Goal: Information Seeking & Learning: Find specific fact

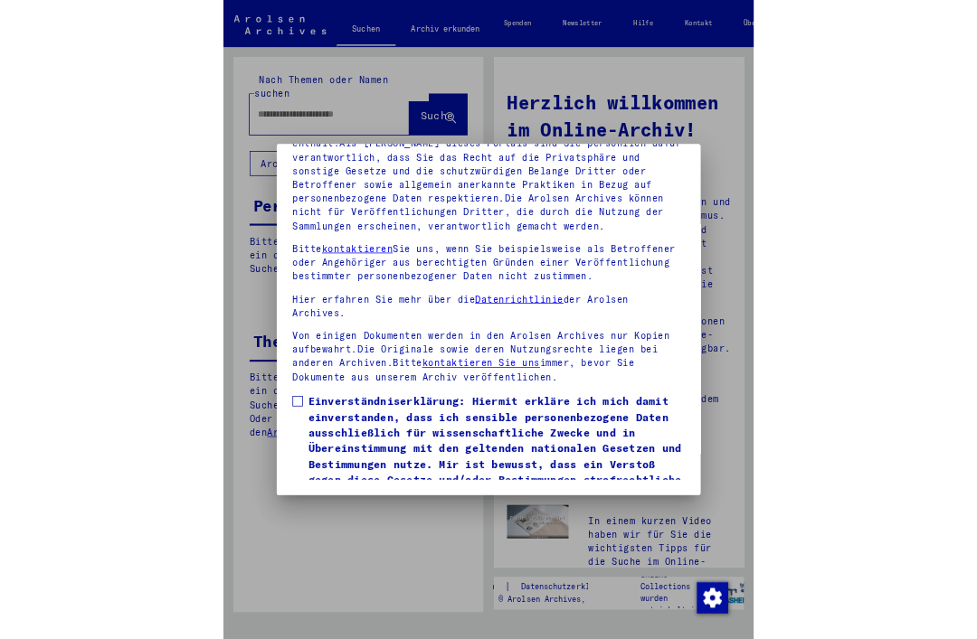
scroll to position [246, 0]
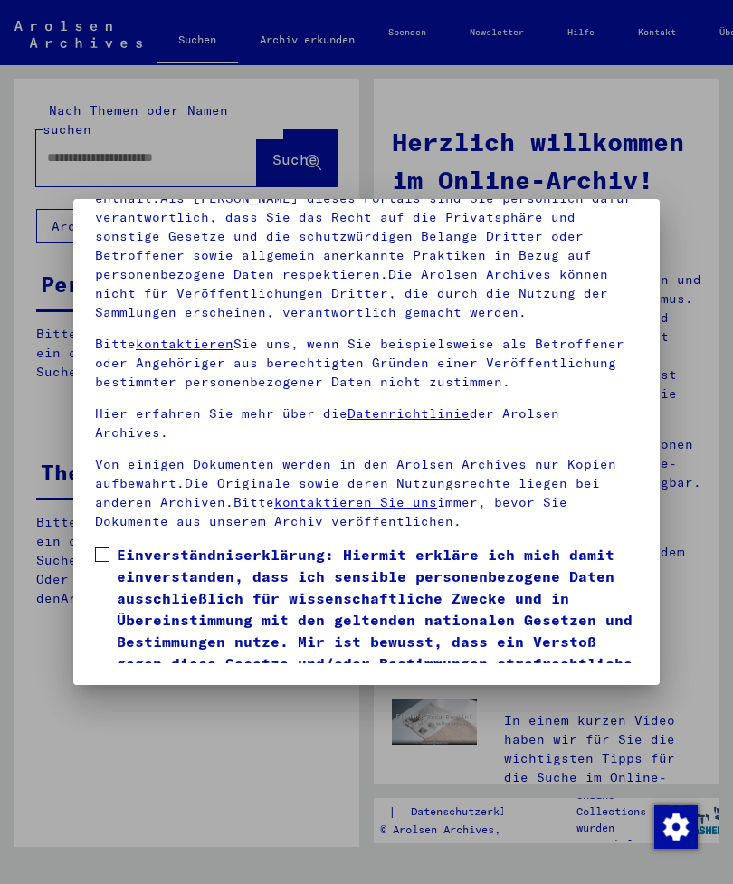
click at [117, 544] on span "Einverständniserklärung: Hiermit erkläre ich mich damit einverstanden, dass ich…" at bounding box center [377, 620] width 521 height 152
click at [210, 704] on button "Ich stimme zu" at bounding box center [163, 721] width 137 height 34
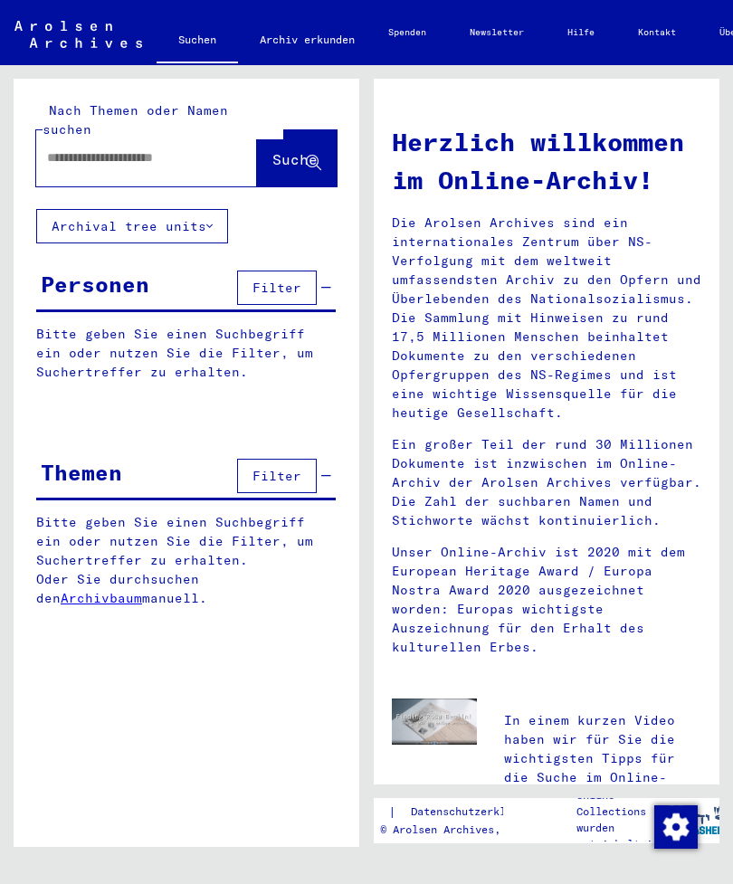
click at [157, 148] on input "text" at bounding box center [125, 157] width 156 height 19
type input "**********"
click at [279, 150] on span "Suche" at bounding box center [294, 159] width 45 height 18
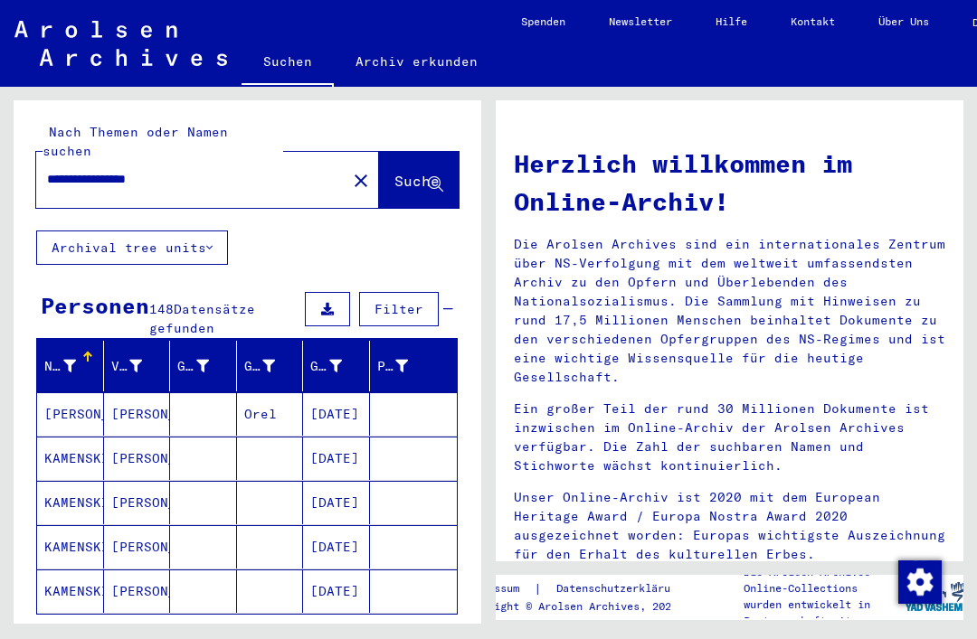
click at [169, 632] on button "Alle Ergebnisse anzeigen" at bounding box center [154, 641] width 236 height 34
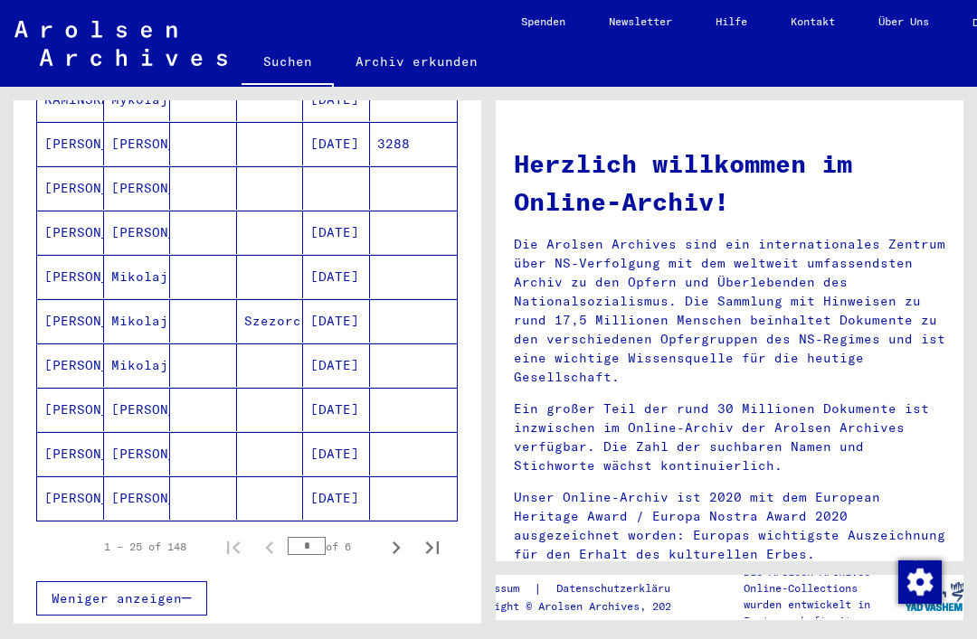
scroll to position [981, 0]
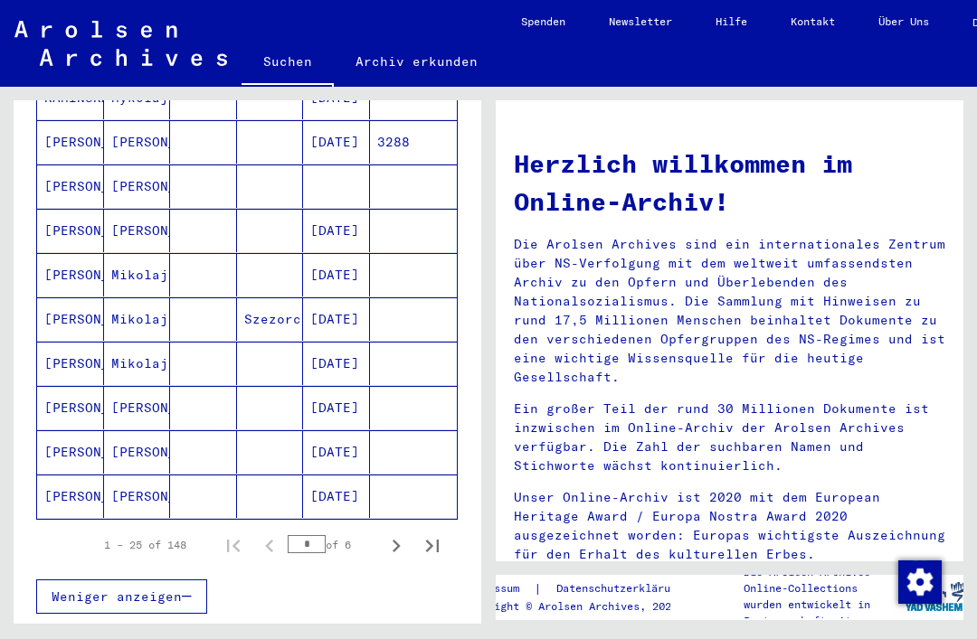
click at [357, 165] on mat-cell at bounding box center [336, 186] width 67 height 43
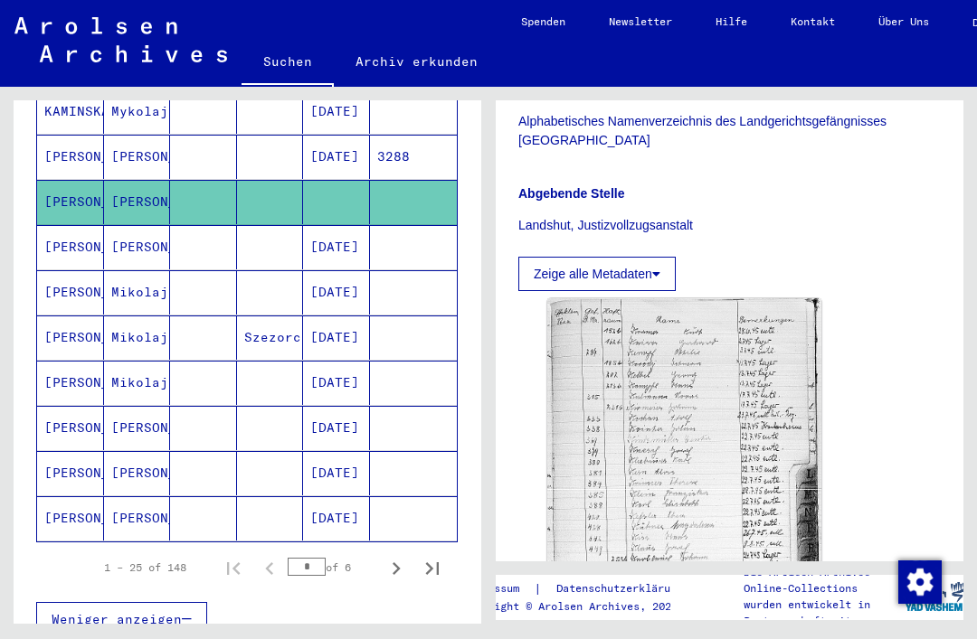
scroll to position [372, 0]
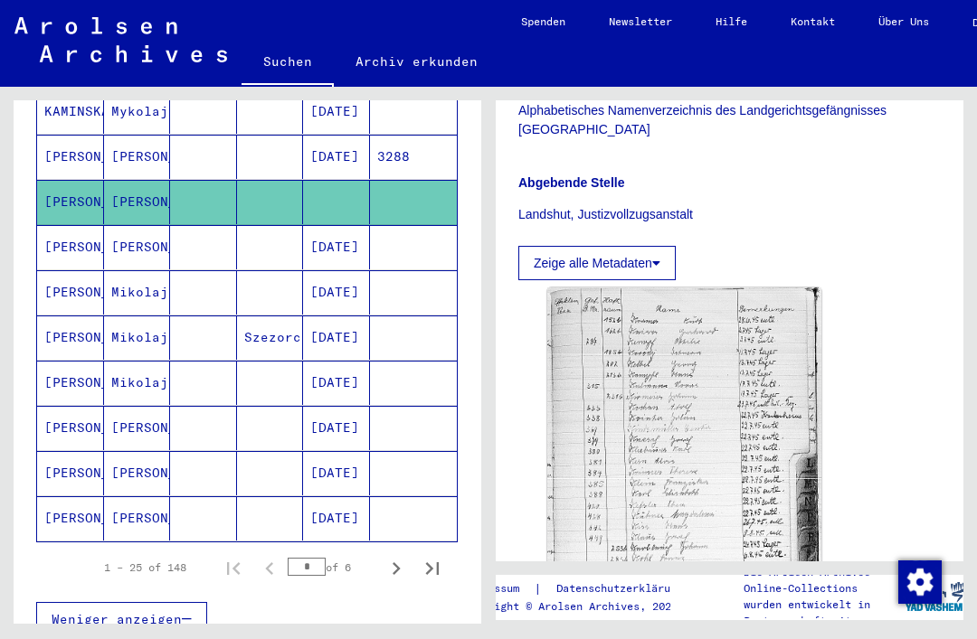
click at [358, 270] on mat-cell "[DATE]" at bounding box center [336, 292] width 67 height 44
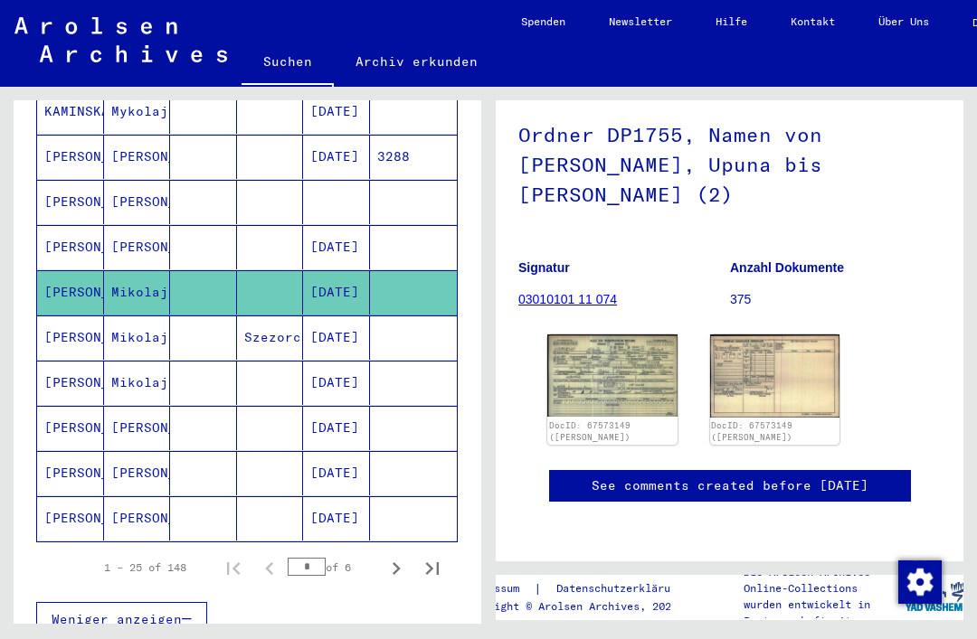
scroll to position [257, 0]
click at [633, 335] on img at bounding box center [612, 375] width 130 height 81
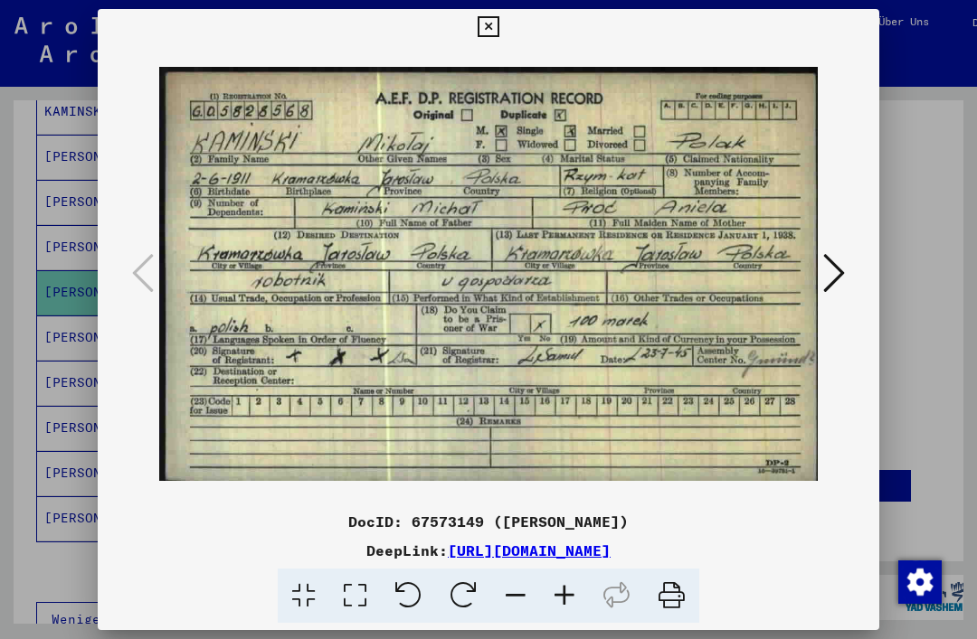
click at [498, 23] on icon at bounding box center [488, 27] width 21 height 22
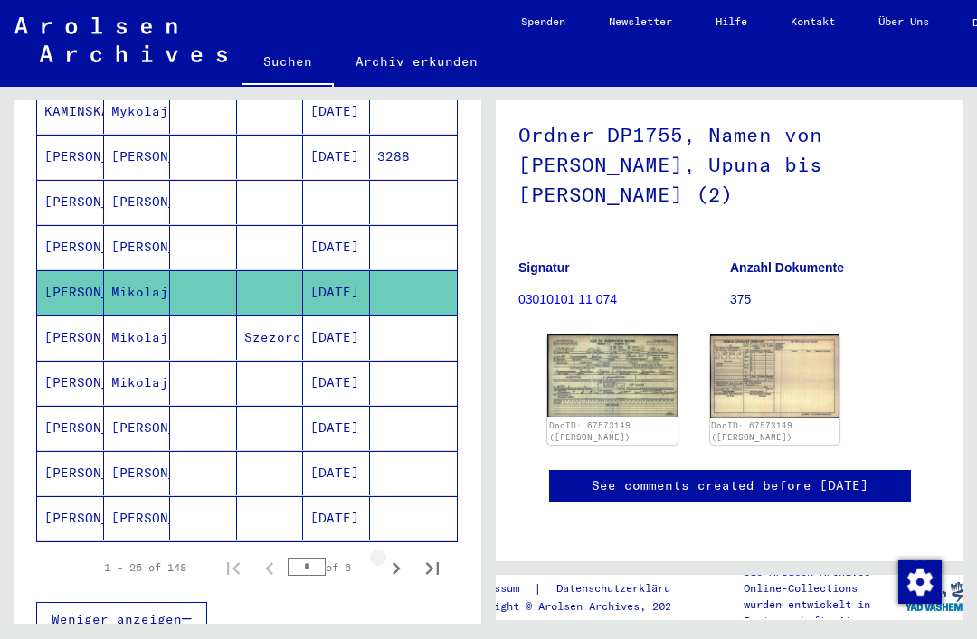
click at [402, 556] on icon "Next page" at bounding box center [395, 568] width 25 height 25
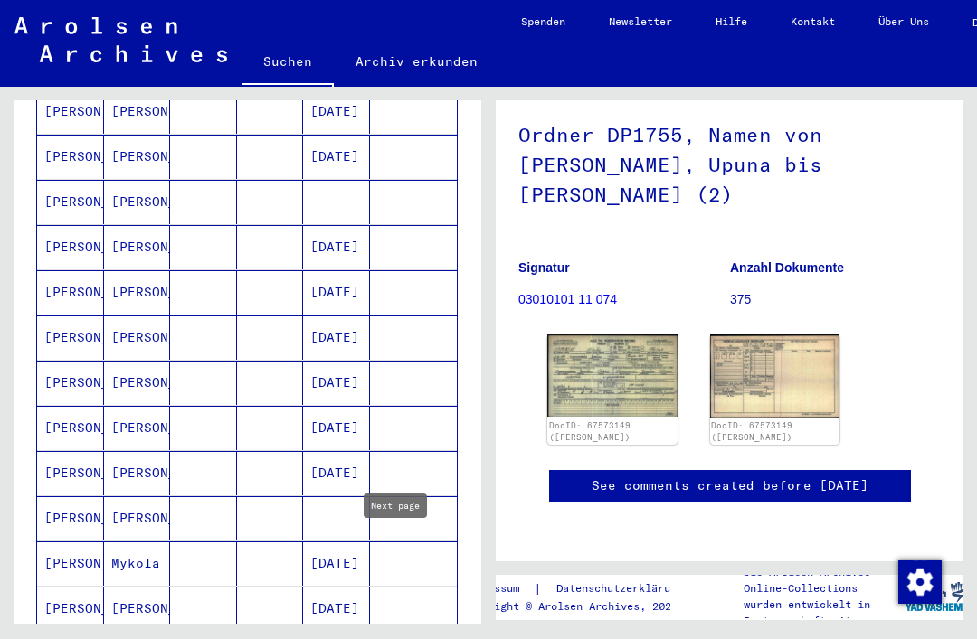
scroll to position [483, 0]
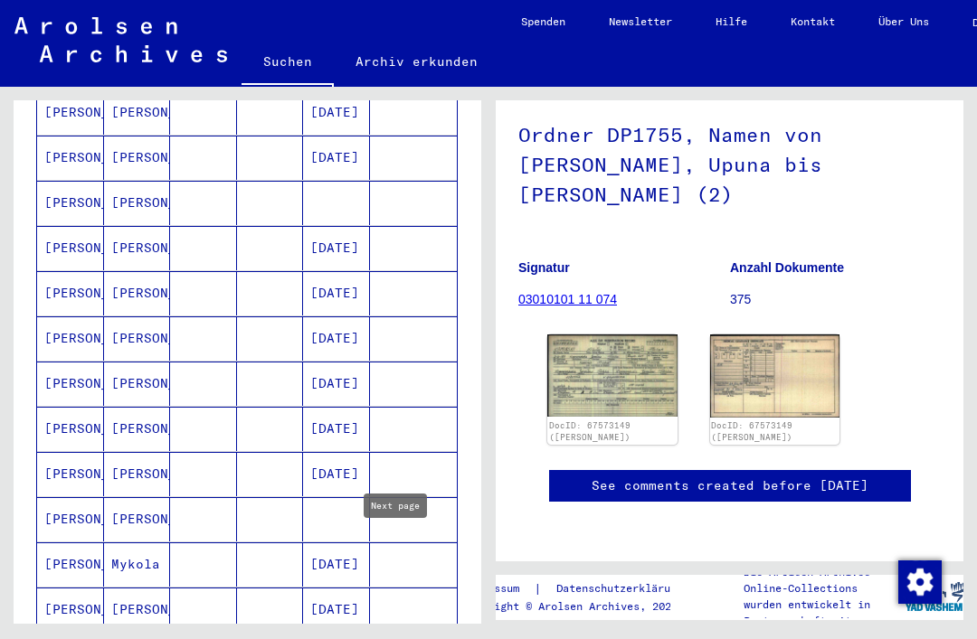
click at [345, 184] on mat-cell at bounding box center [336, 203] width 67 height 44
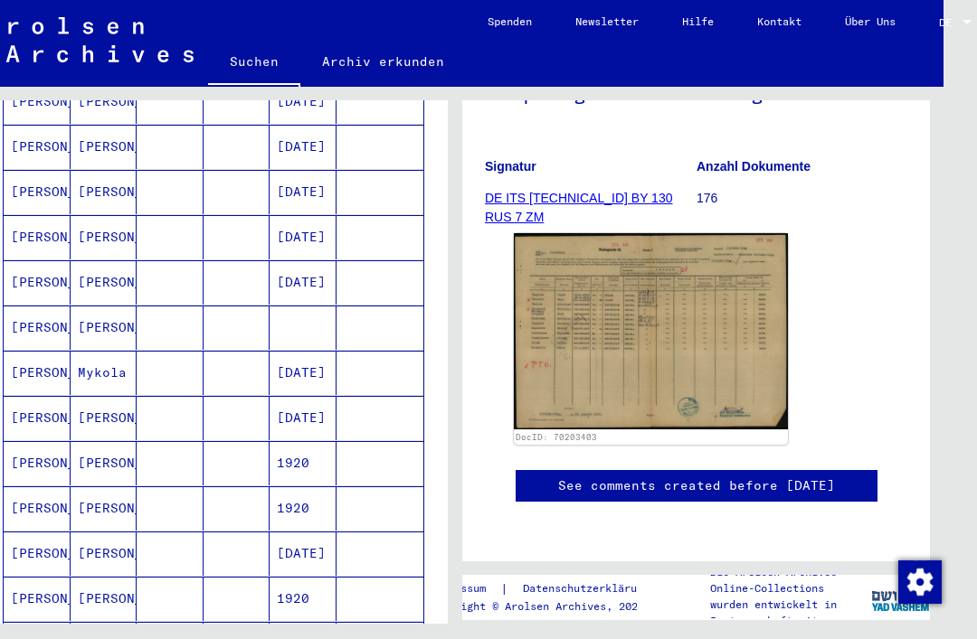
scroll to position [676, 0]
click at [335, 305] on mat-cell at bounding box center [303, 327] width 67 height 44
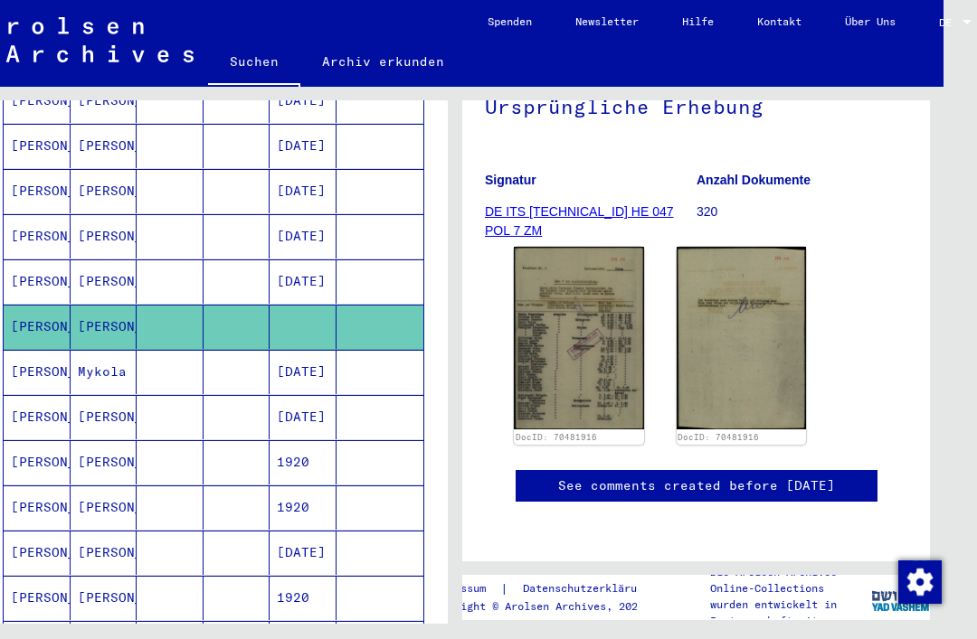
scroll to position [320, 0]
click at [586, 247] on img at bounding box center [579, 338] width 130 height 183
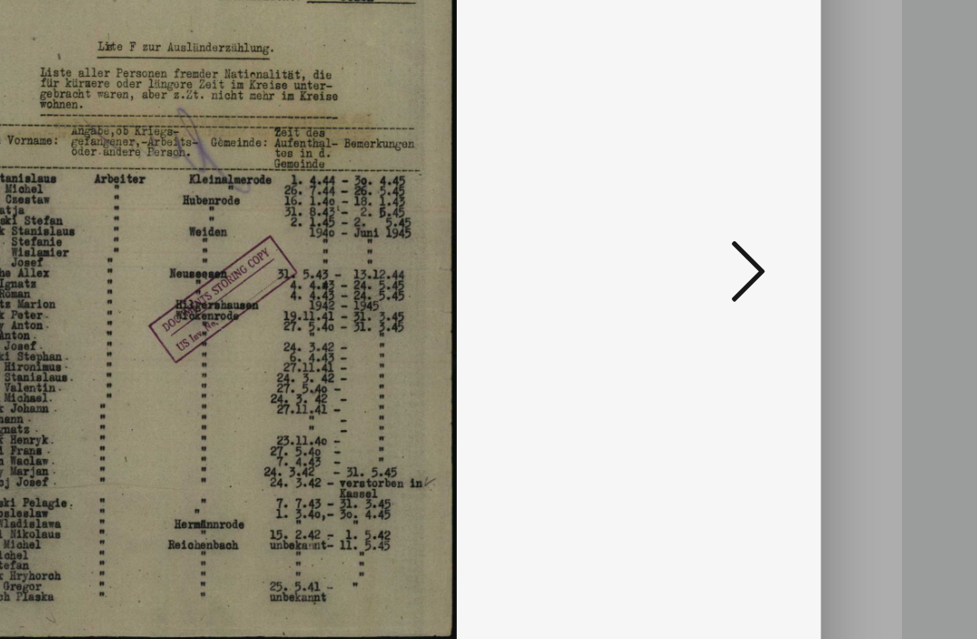
click at [732, 251] on icon at bounding box center [834, 272] width 22 height 43
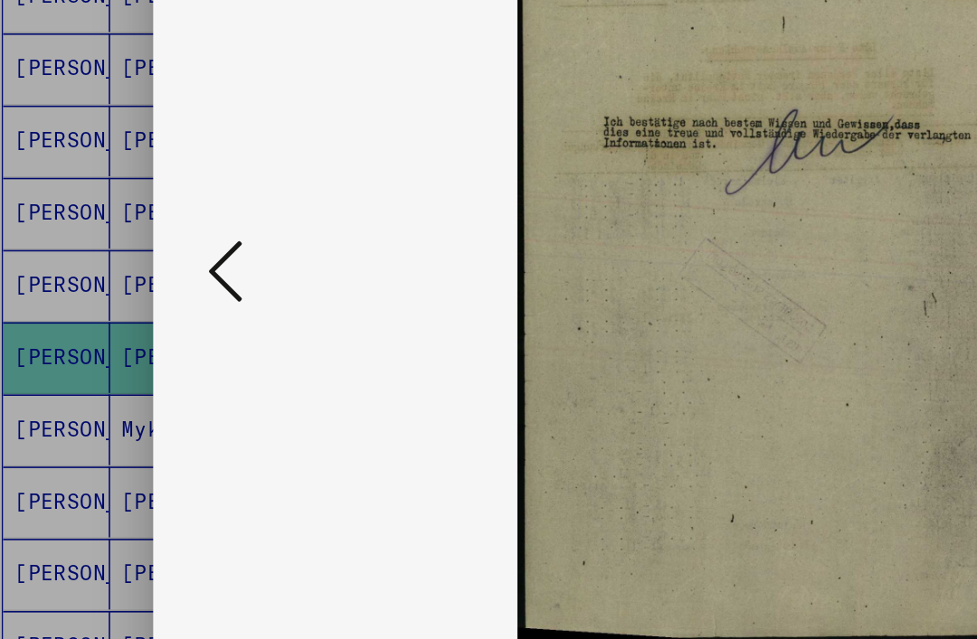
click at [154, 251] on icon at bounding box center [143, 272] width 22 height 43
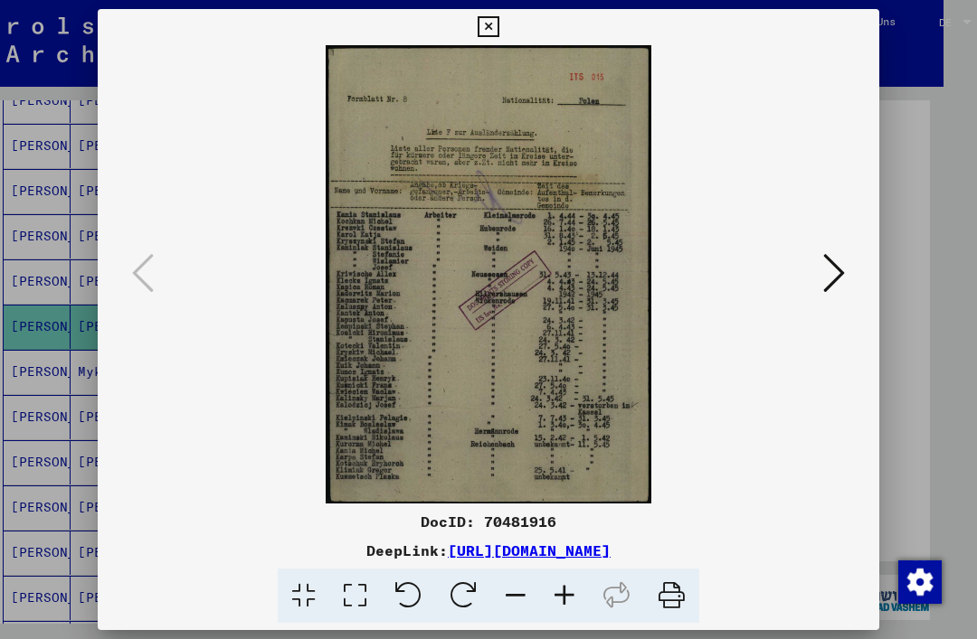
click at [498, 30] on icon at bounding box center [488, 27] width 21 height 22
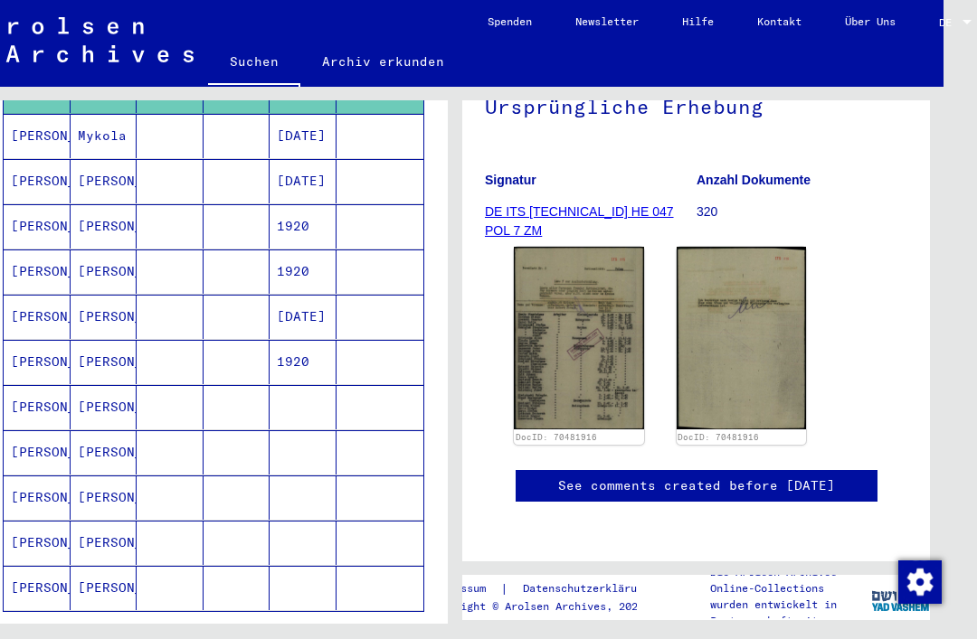
scroll to position [913, 0]
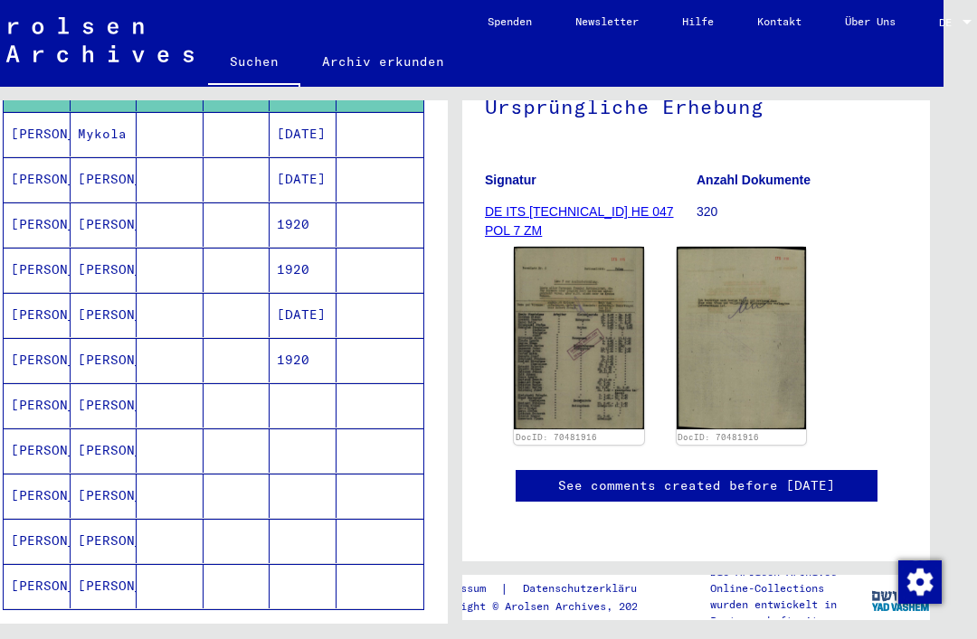
click at [320, 383] on mat-cell at bounding box center [303, 405] width 67 height 44
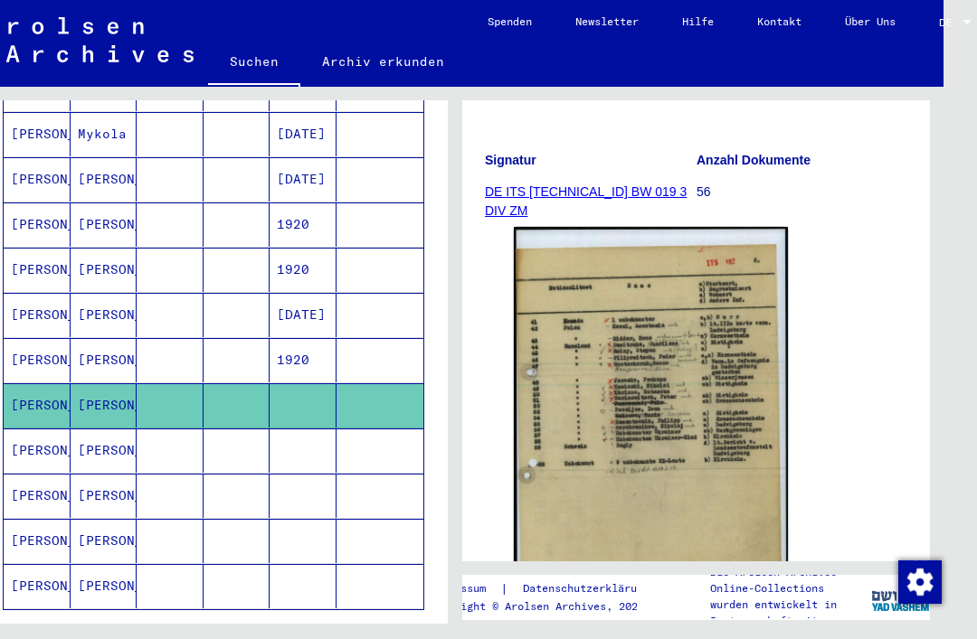
scroll to position [249, 0]
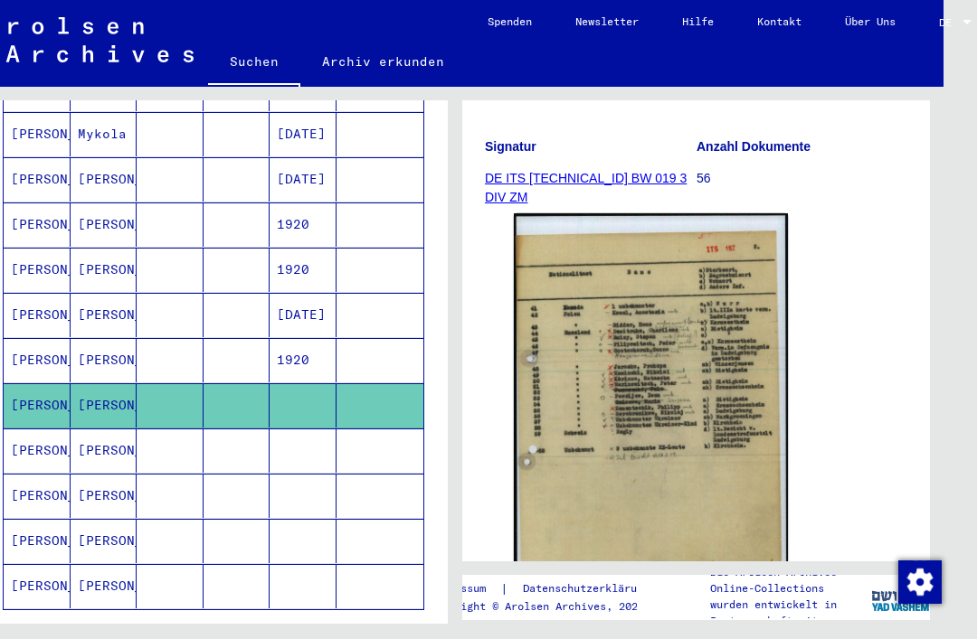
click at [320, 429] on mat-cell at bounding box center [303, 451] width 67 height 44
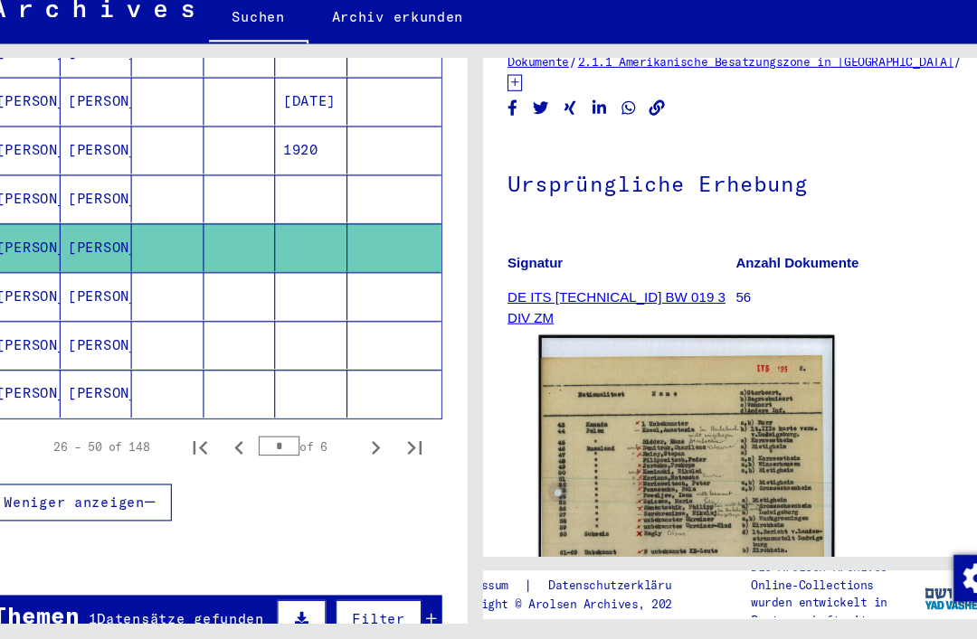
scroll to position [1110, 0]
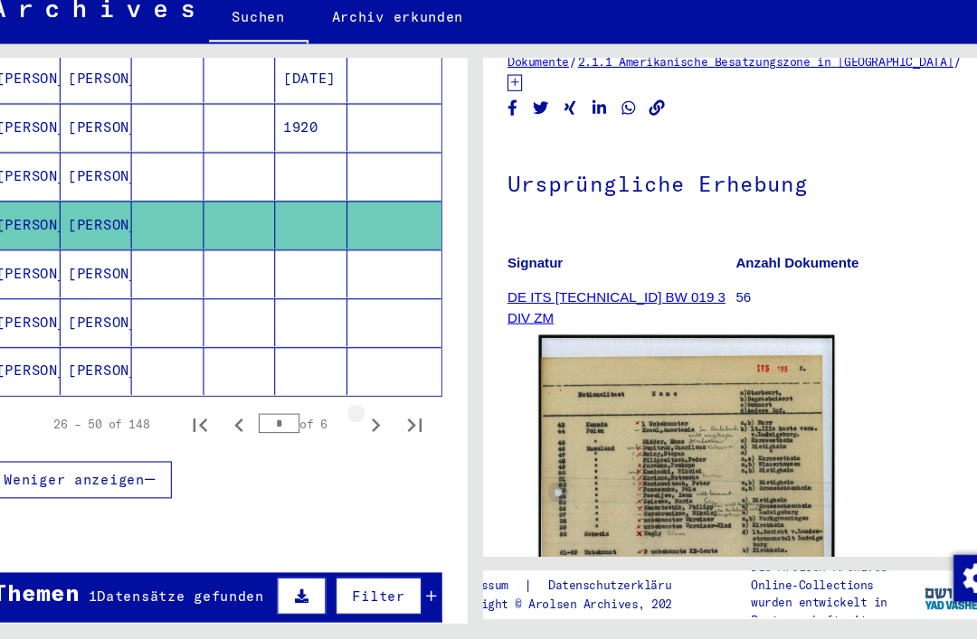
click at [357, 428] on icon "Next page" at bounding box center [362, 440] width 25 height 25
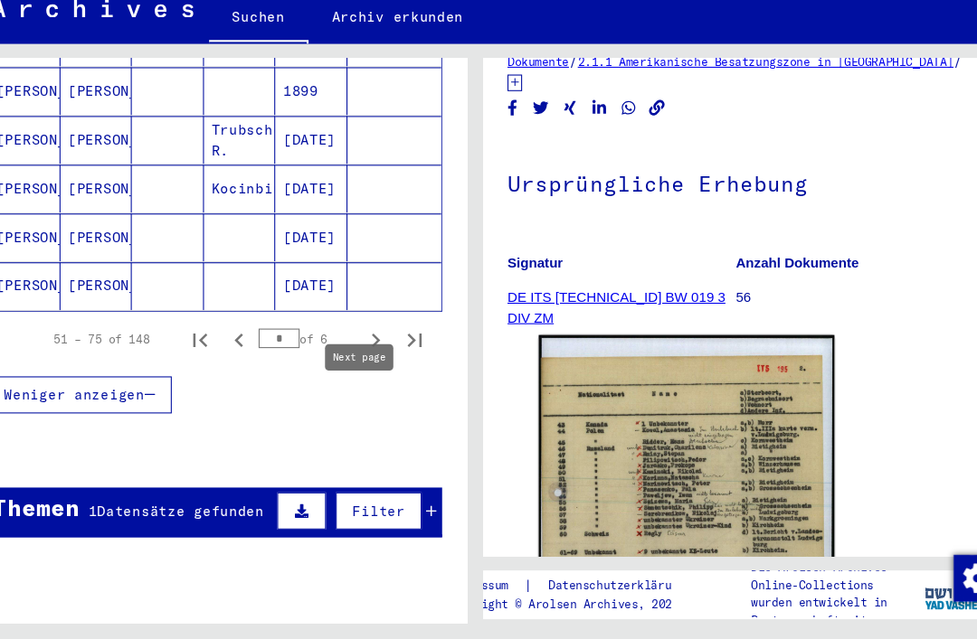
scroll to position [1187, 0]
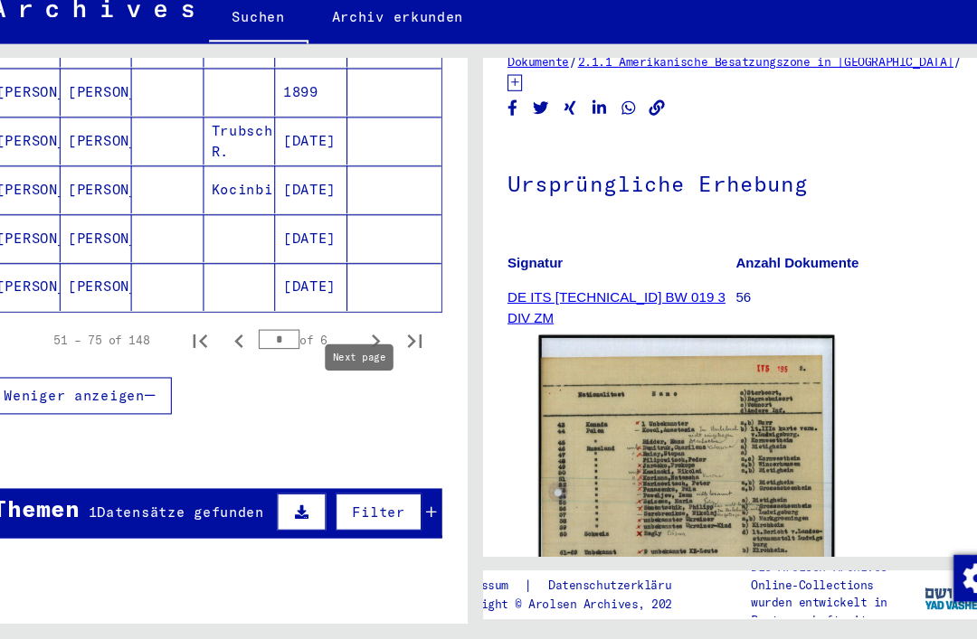
click at [356, 350] on icon "Next page" at bounding box center [362, 362] width 25 height 25
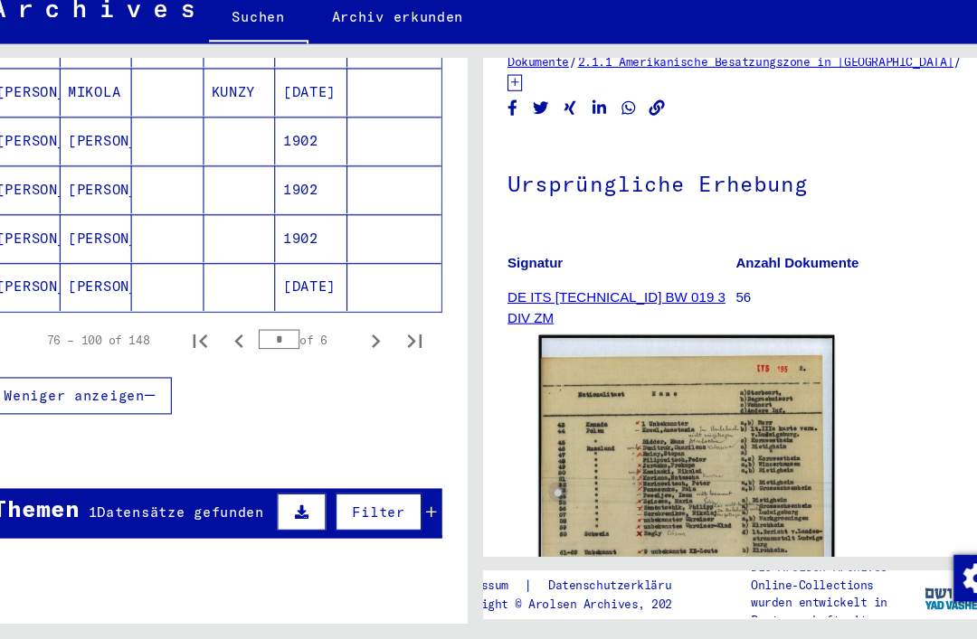
click at [359, 350] on icon "Next page" at bounding box center [362, 362] width 25 height 25
click at [355, 350] on icon "Next page" at bounding box center [362, 362] width 25 height 25
type input "*"
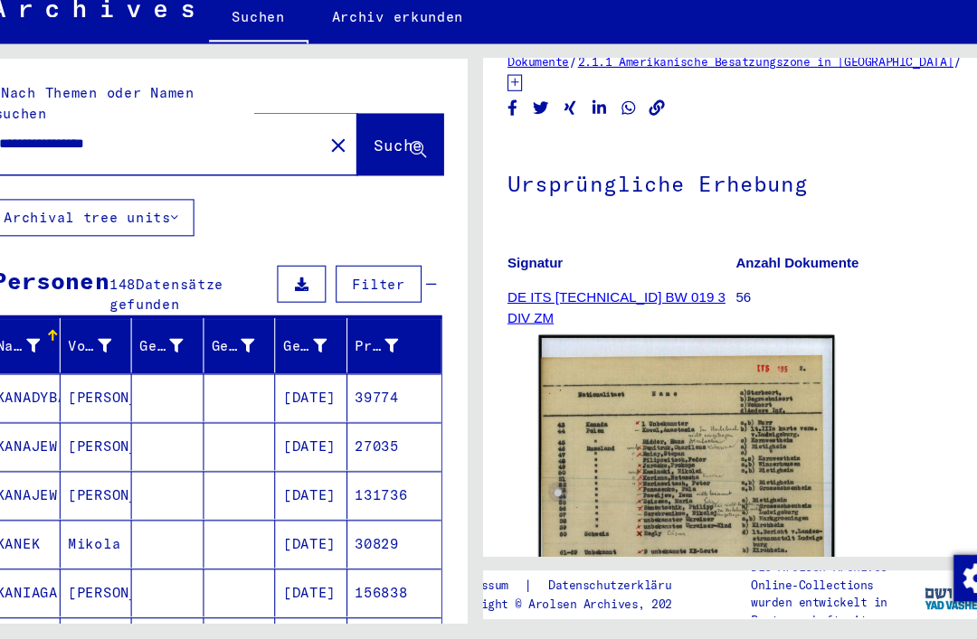
scroll to position [0, 0]
click at [397, 40] on link "Archiv erkunden" at bounding box center [382, 61] width 165 height 43
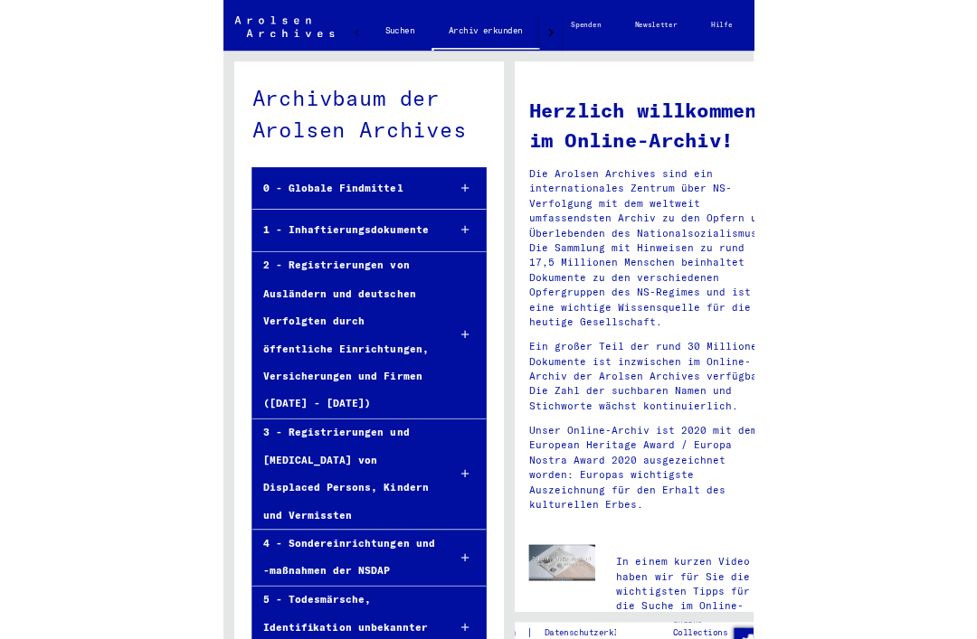
scroll to position [21, 0]
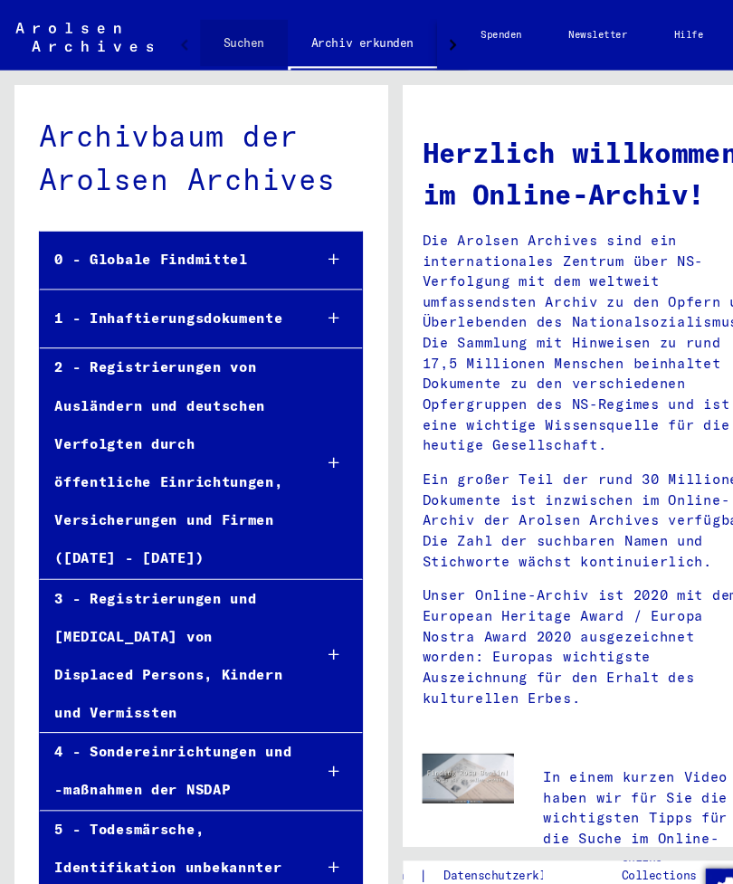
click at [240, 43] on link "Suchen" at bounding box center [225, 39] width 81 height 43
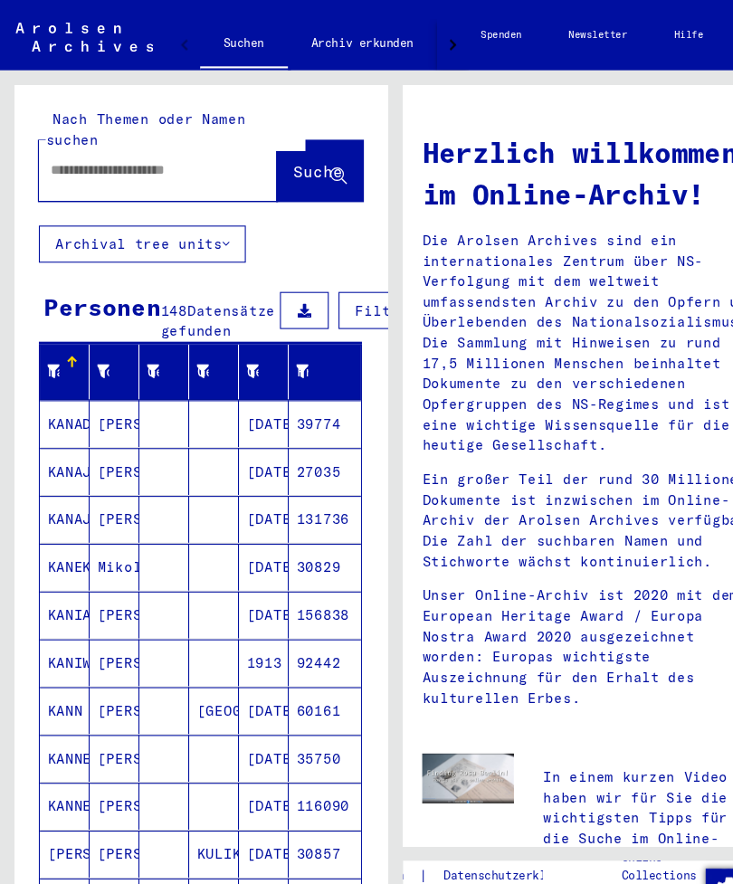
click at [184, 148] on input "text" at bounding box center [125, 157] width 156 height 19
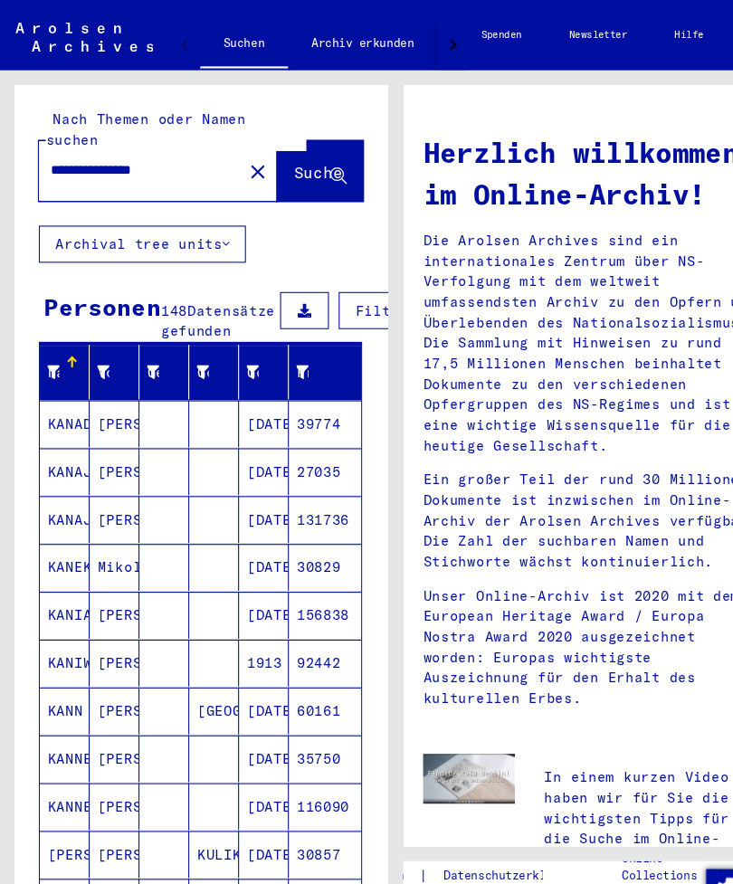
type input "**********"
click at [300, 150] on span "Suche" at bounding box center [294, 159] width 45 height 18
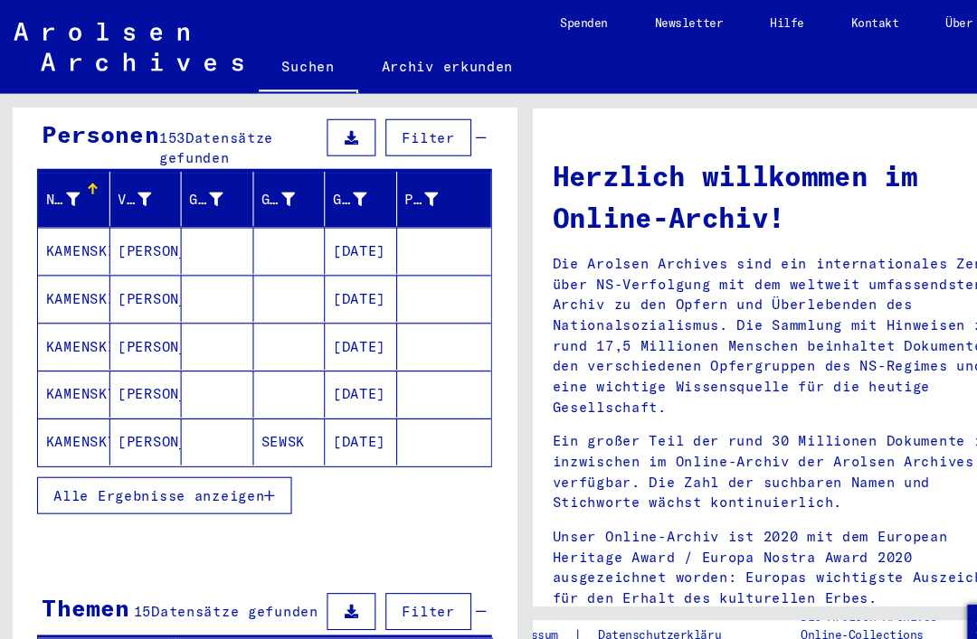
scroll to position [183, 0]
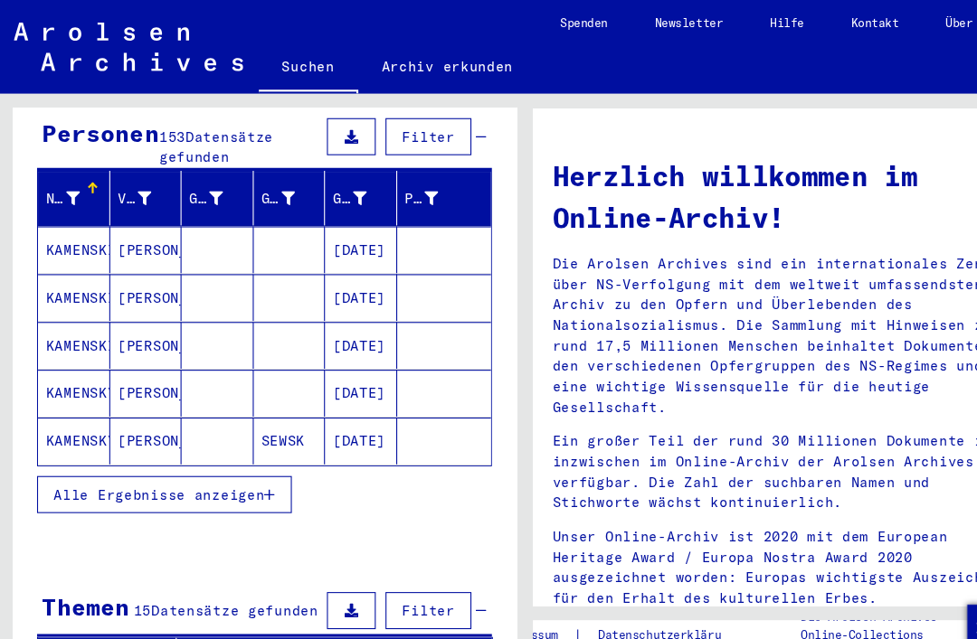
click at [220, 450] on span "Alle Ergebnisse anzeigen" at bounding box center [149, 458] width 195 height 16
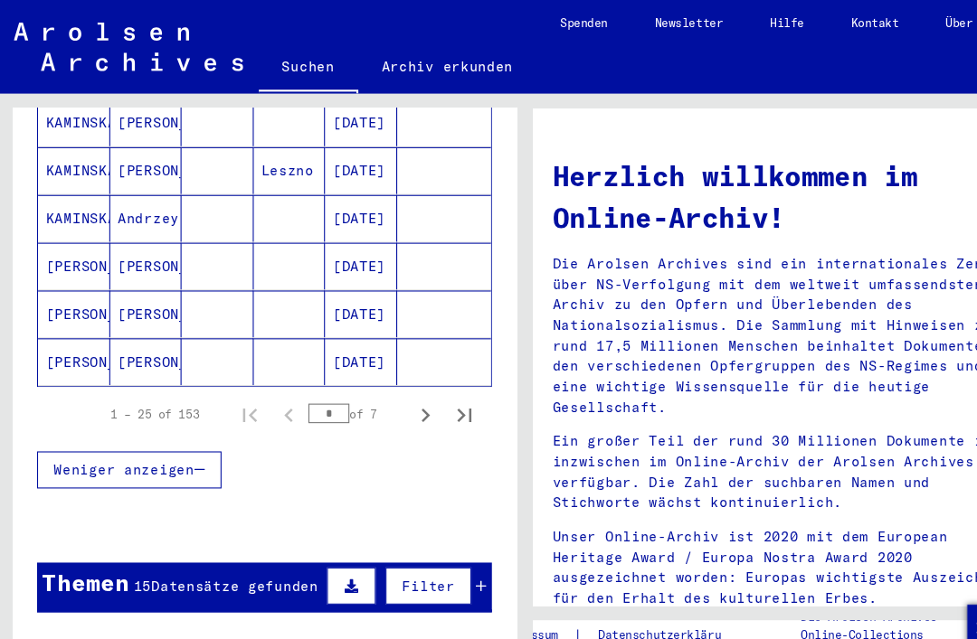
scroll to position [1147, 0]
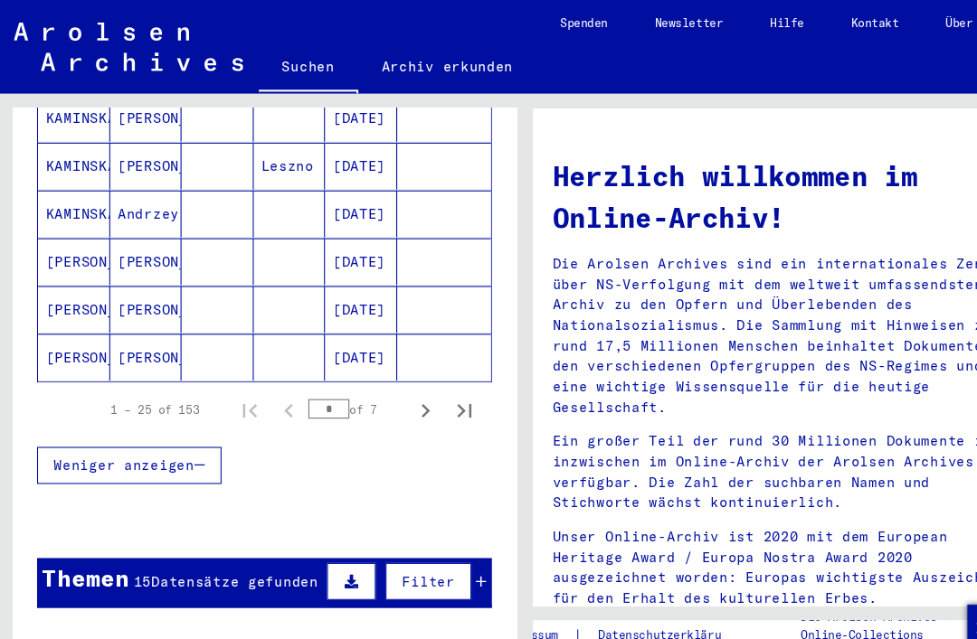
click at [407, 362] on button "Next page" at bounding box center [396, 380] width 36 height 36
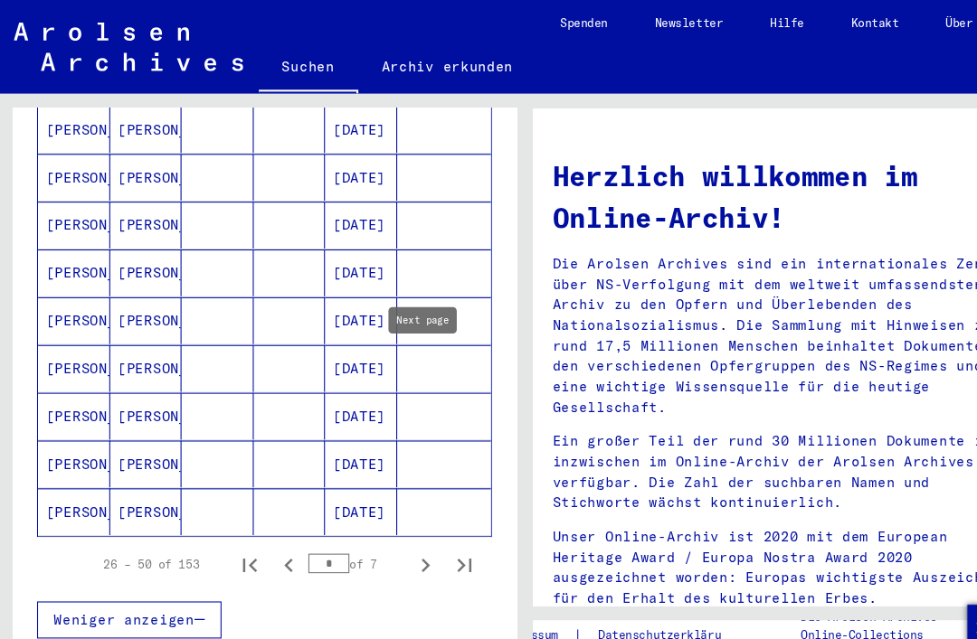
scroll to position [1014, 0]
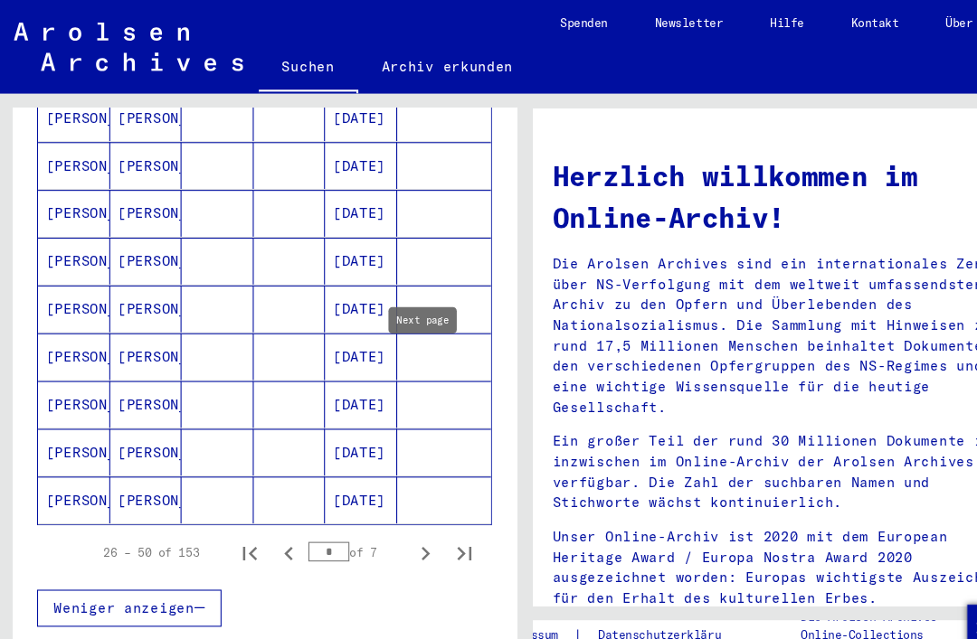
click at [400, 501] on icon "Next page" at bounding box center [395, 513] width 25 height 25
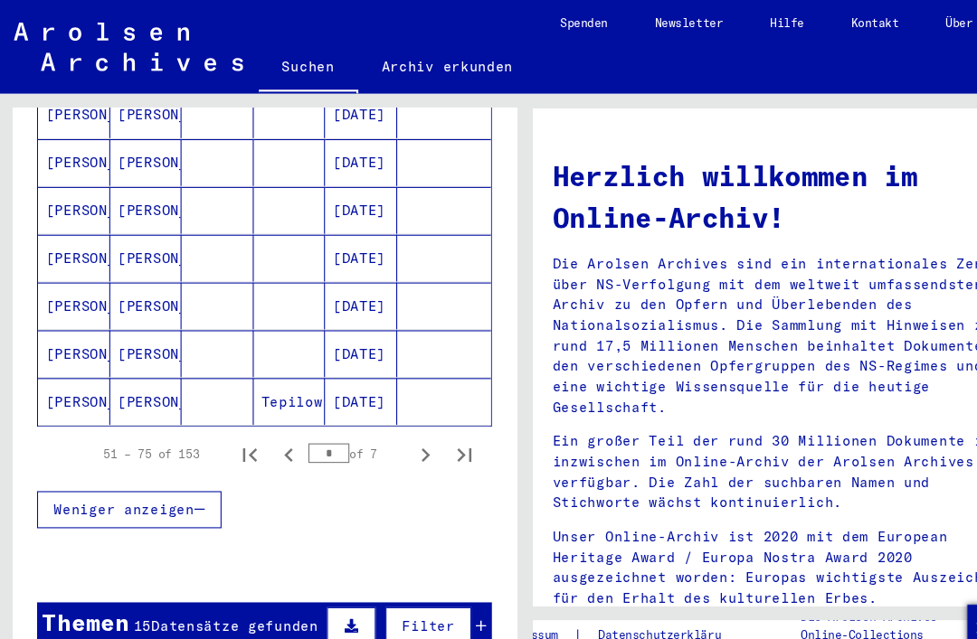
scroll to position [1113, 0]
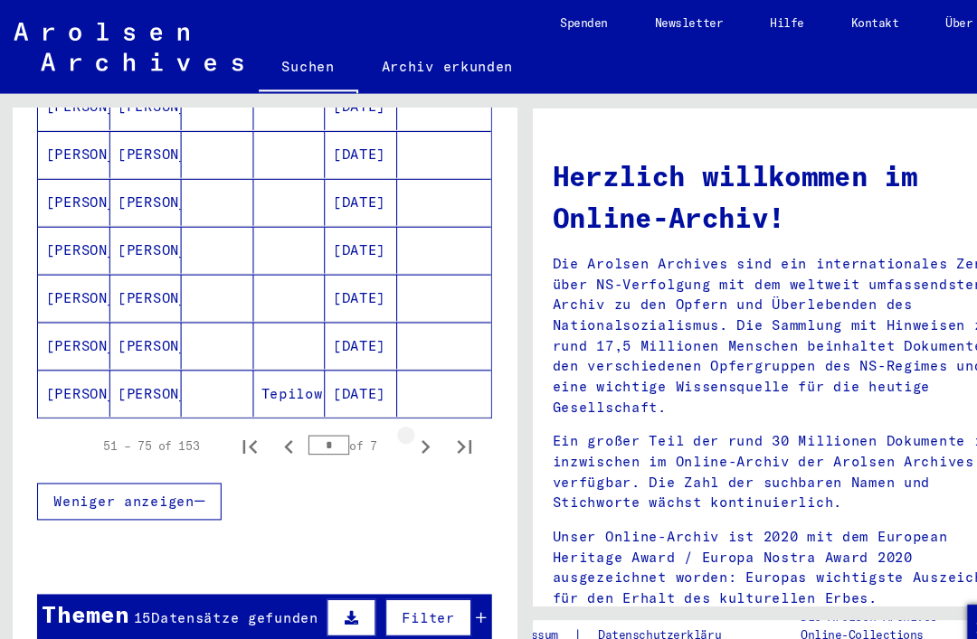
click at [403, 402] on icon "Next page" at bounding box center [395, 414] width 25 height 25
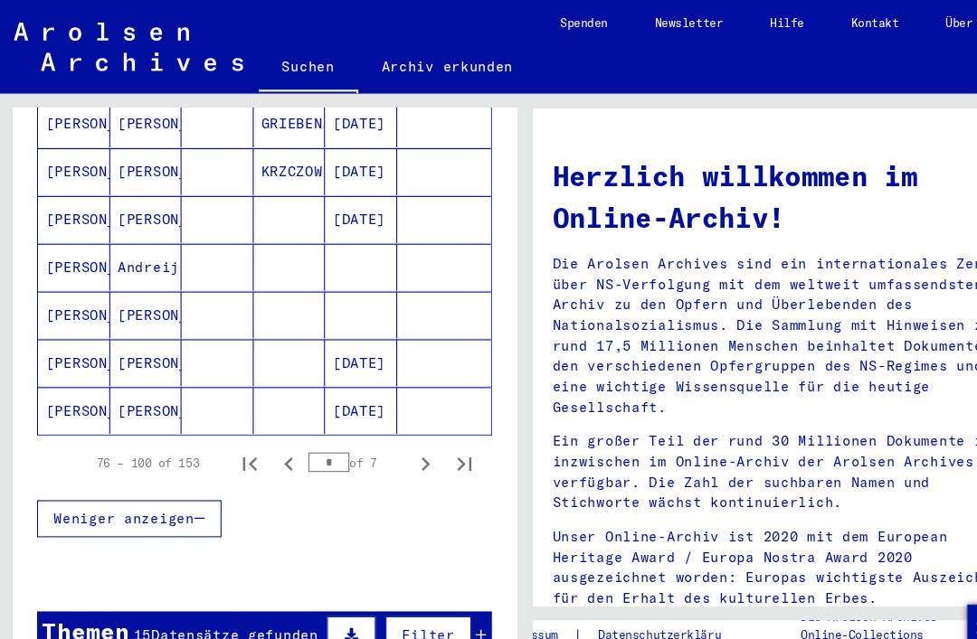
scroll to position [1092, 0]
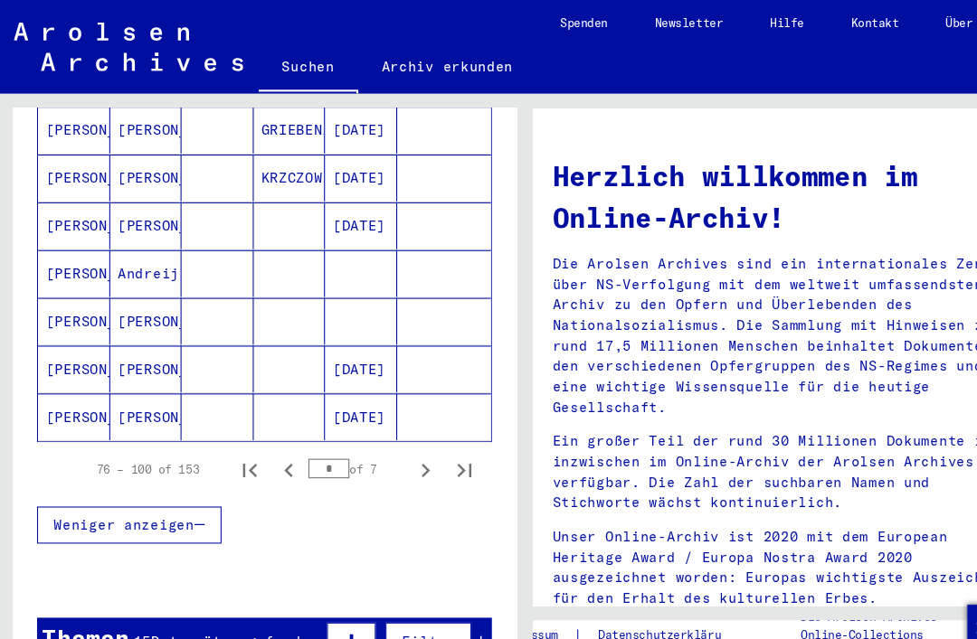
click at [398, 423] on icon "Next page" at bounding box center [395, 435] width 25 height 25
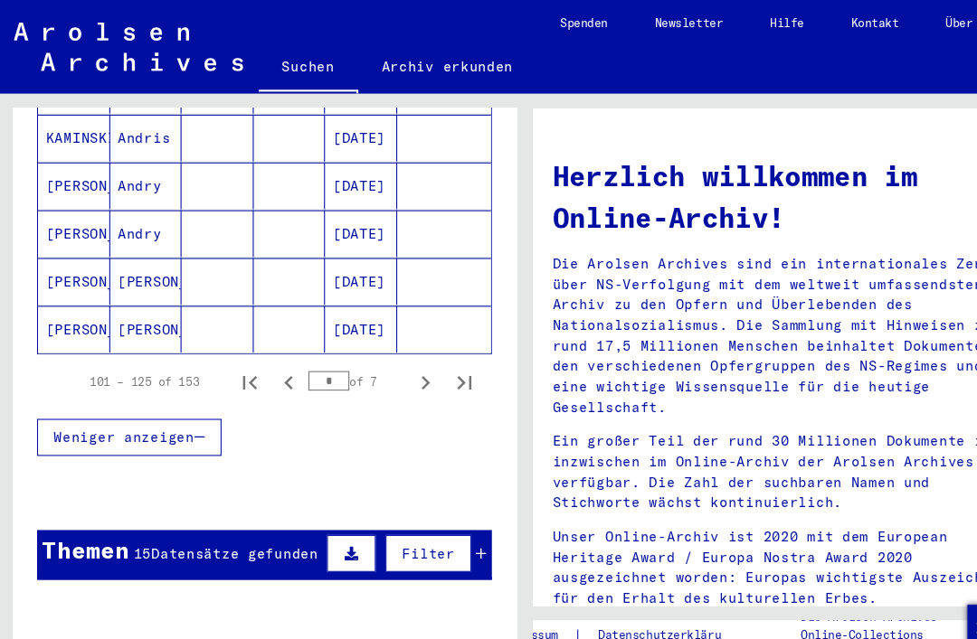
scroll to position [1171, 0]
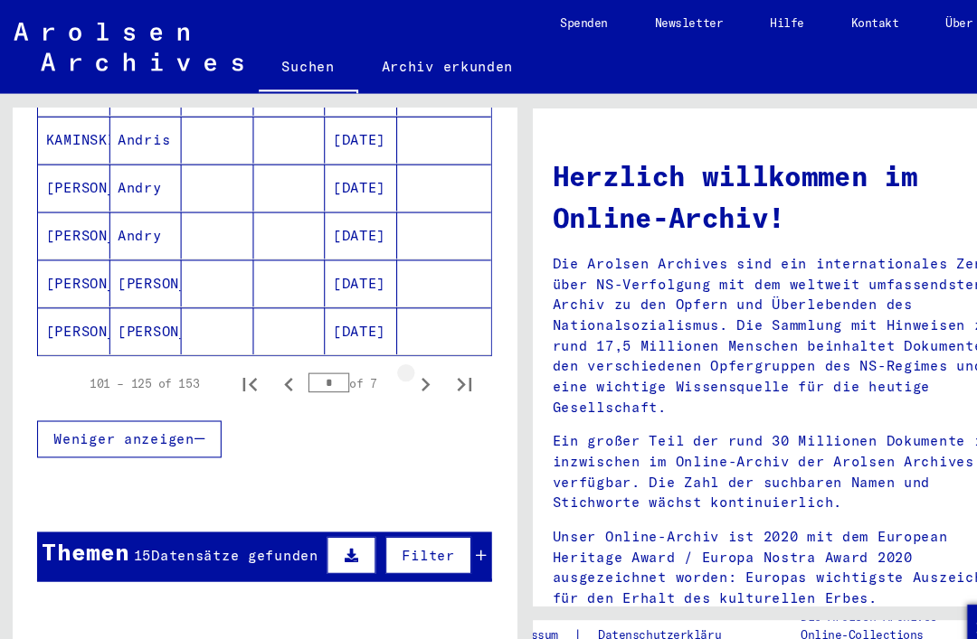
click at [397, 344] on icon "Next page" at bounding box center [395, 356] width 25 height 25
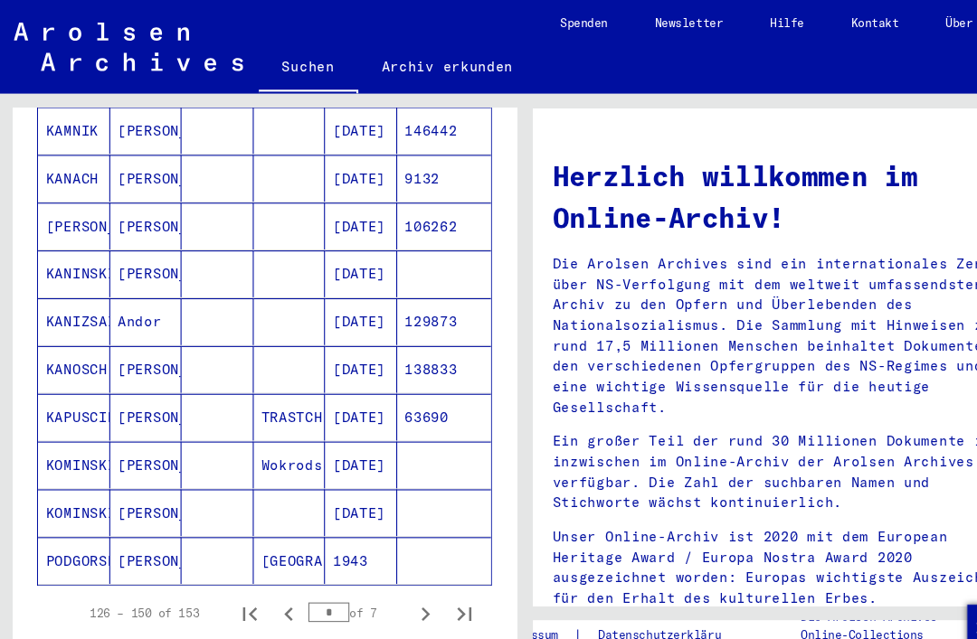
scroll to position [1007, 0]
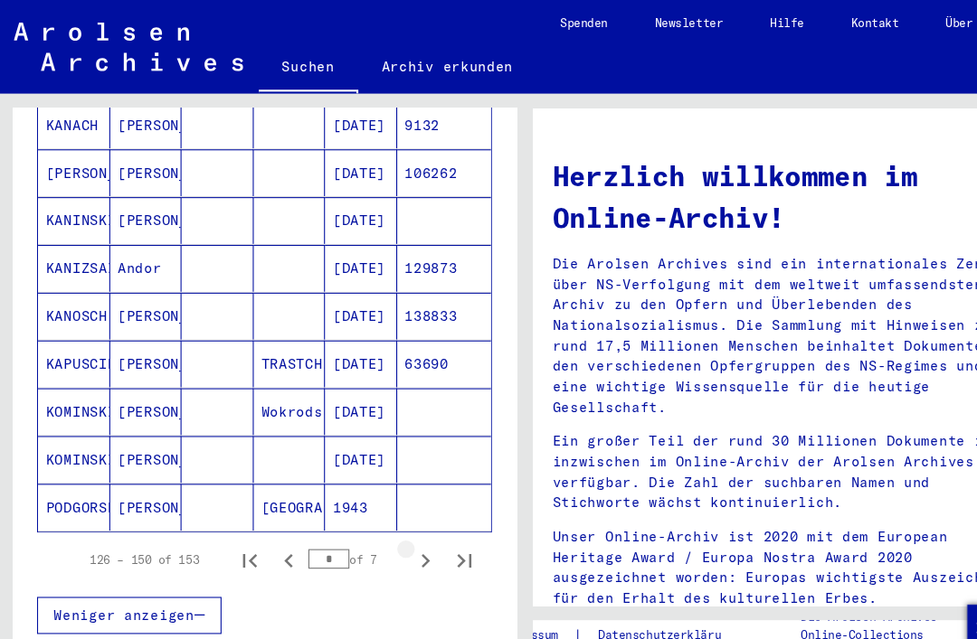
click at [403, 507] on icon "Next page" at bounding box center [395, 519] width 25 height 25
type input "*"
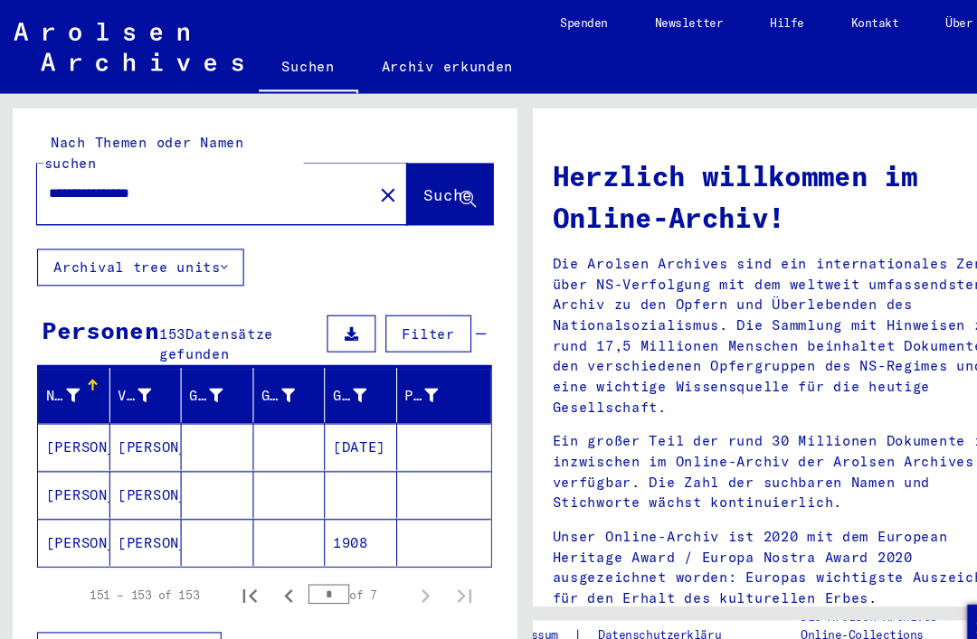
scroll to position [0, 0]
click at [260, 170] on input "**********" at bounding box center [186, 179] width 278 height 19
type input "**********"
click at [401, 172] on span "Suche" at bounding box center [416, 181] width 45 height 18
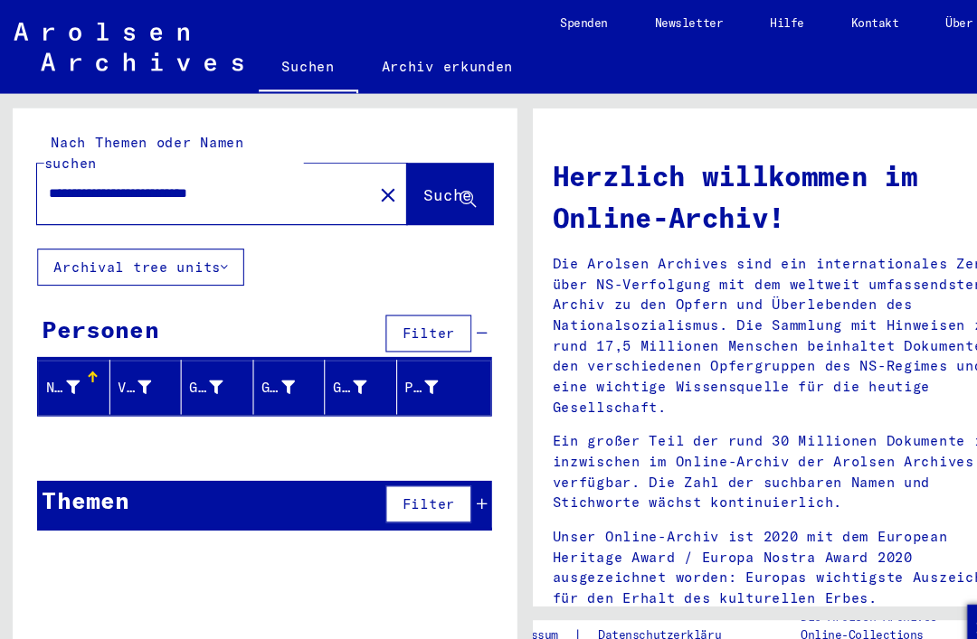
click at [411, 172] on span "Suche" at bounding box center [416, 181] width 45 height 18
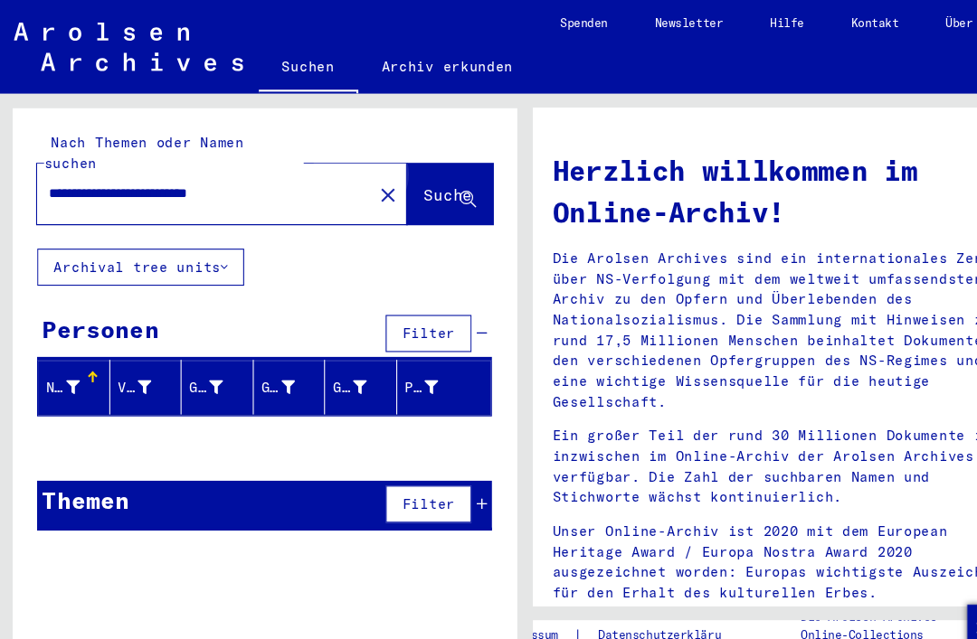
click at [399, 172] on span "Suche" at bounding box center [416, 181] width 45 height 18
